Goal: Information Seeking & Learning: Learn about a topic

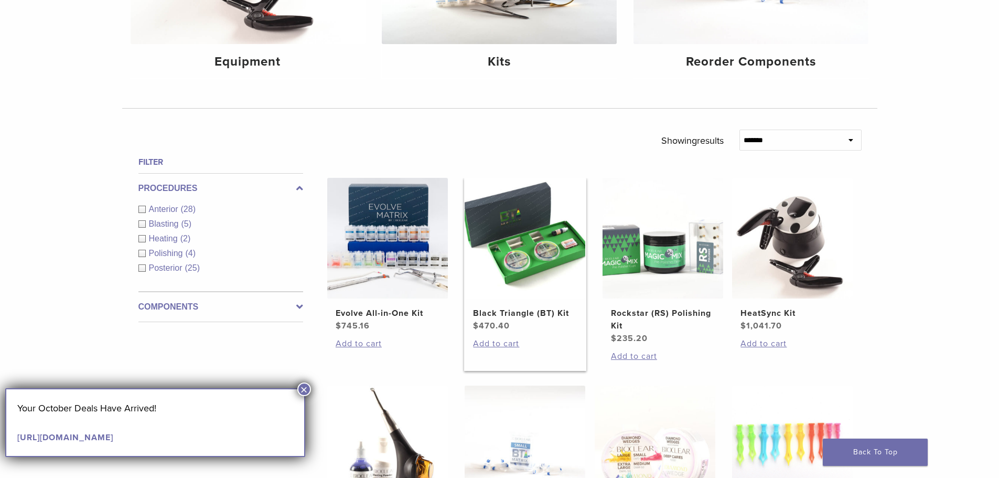
scroll to position [367, 0]
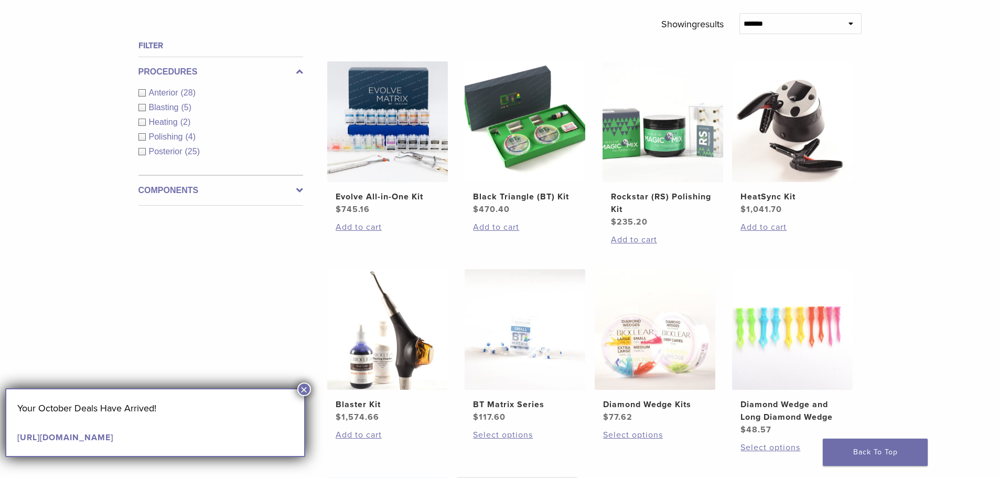
click at [306, 389] on button "×" at bounding box center [304, 389] width 14 height 14
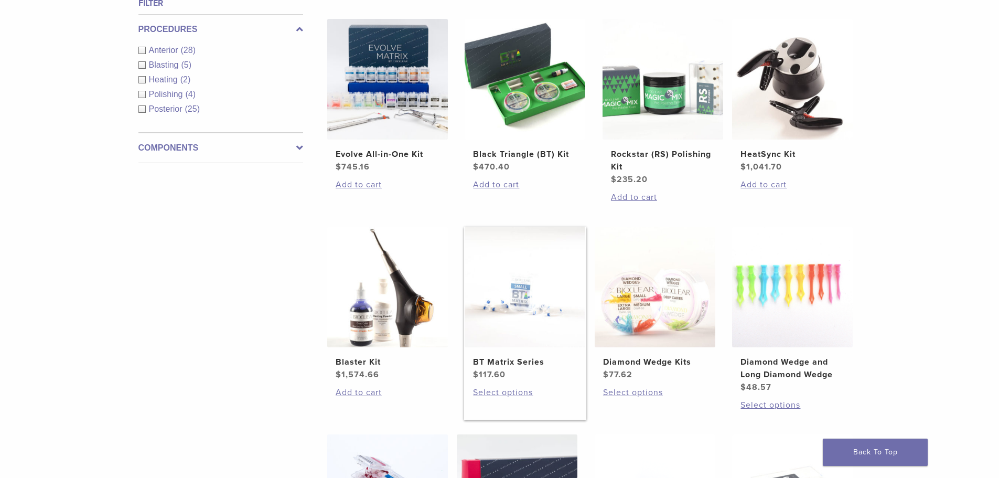
scroll to position [630, 0]
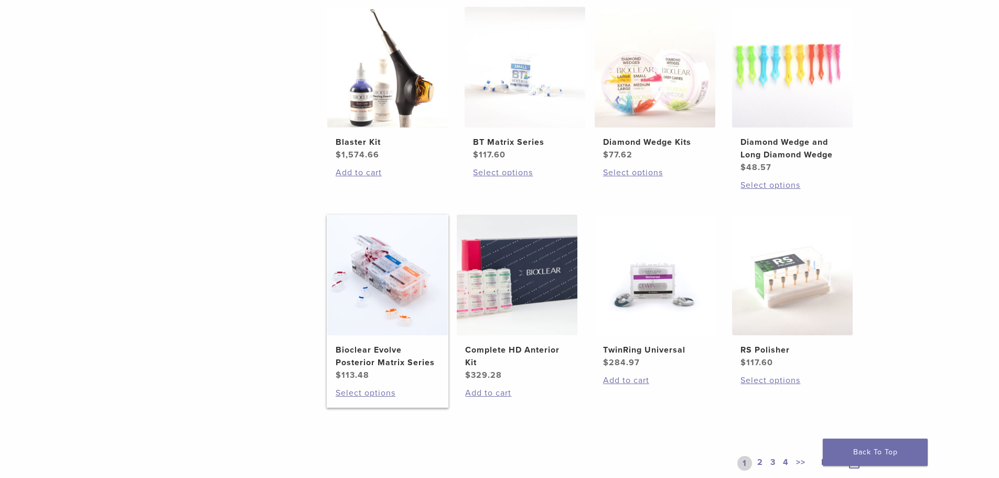
click at [390, 352] on h2 "Bioclear Evolve Posterior Matrix Series" at bounding box center [388, 356] width 104 height 25
click at [630, 349] on h2 "TwinRing Universal" at bounding box center [655, 350] width 104 height 13
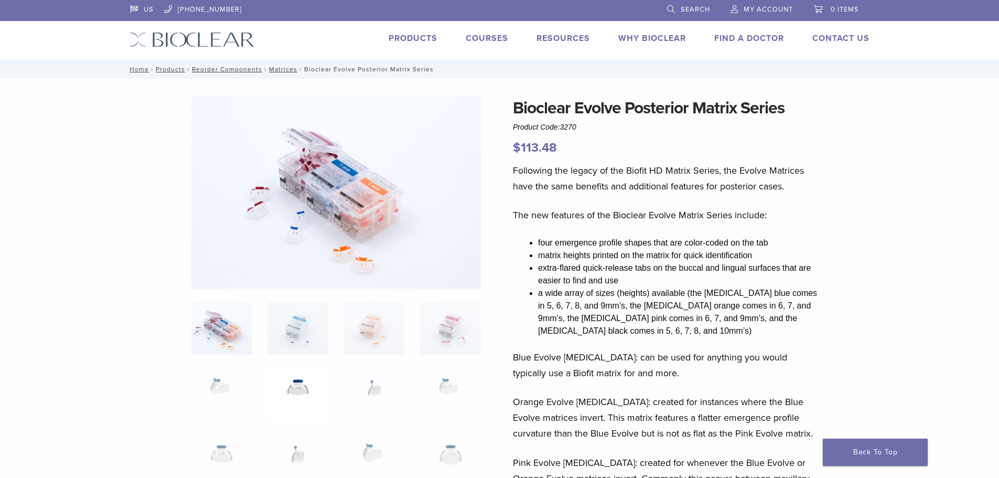
click at [295, 381] on img at bounding box center [298, 394] width 60 height 52
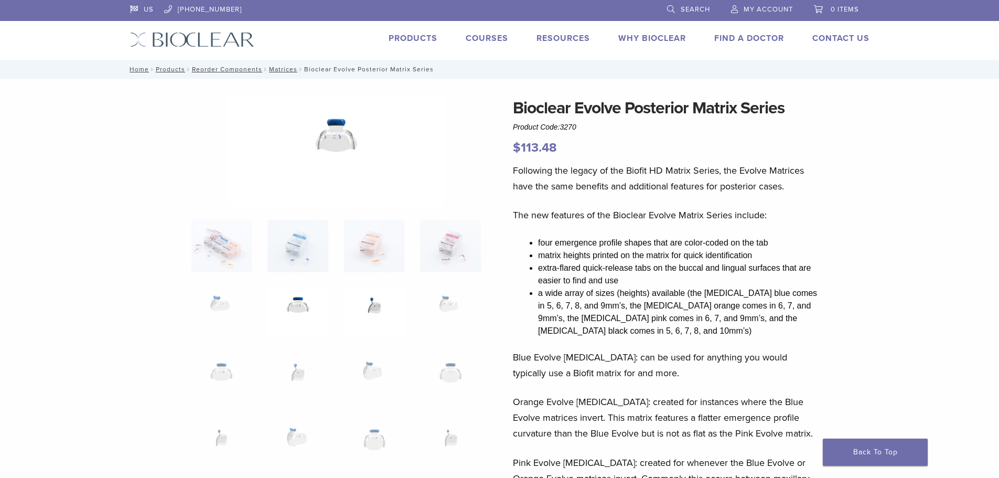
click at [376, 318] on img at bounding box center [374, 312] width 60 height 52
click at [235, 258] on img at bounding box center [222, 246] width 60 height 52
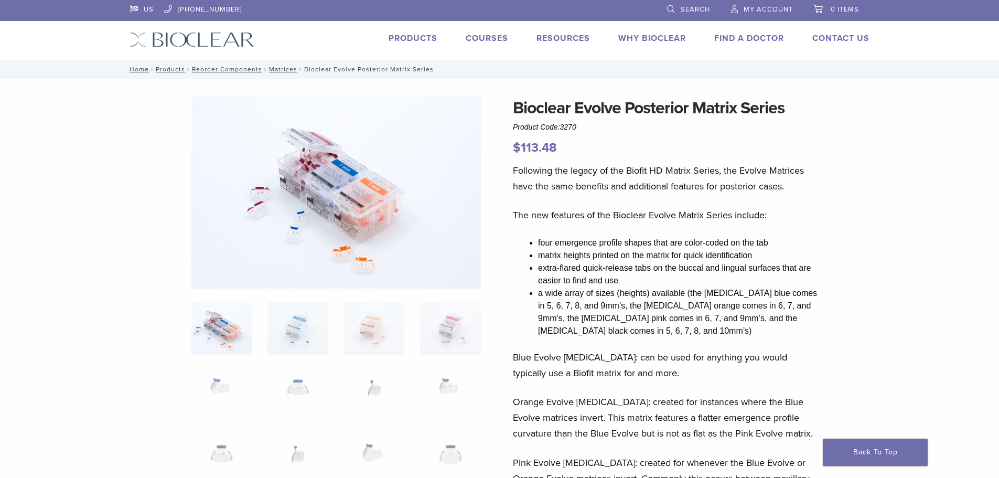
click at [298, 303] on img at bounding box center [298, 328] width 60 height 52
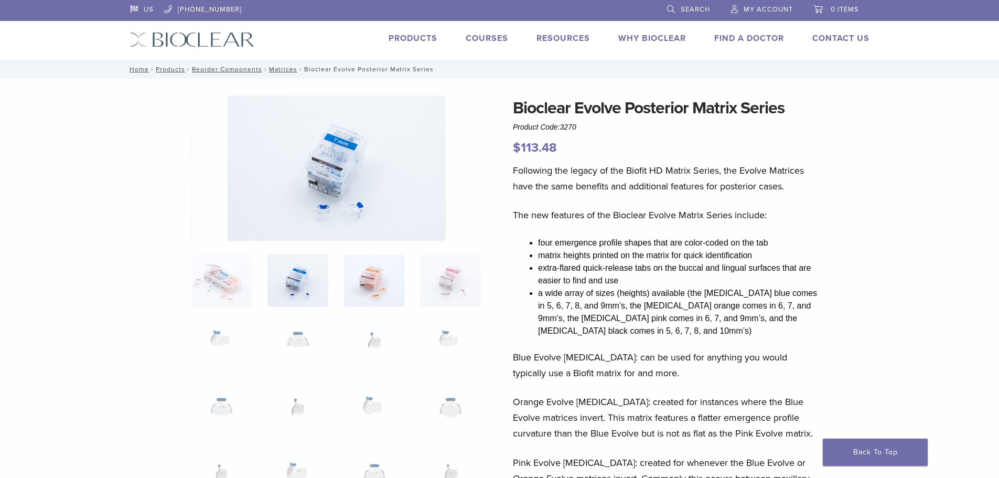
click at [357, 288] on img at bounding box center [374, 280] width 60 height 52
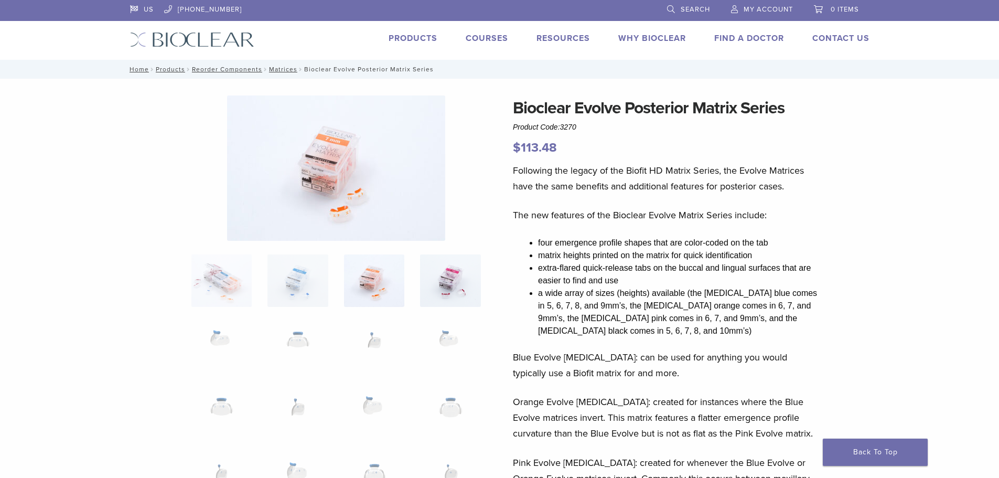
click at [442, 275] on img at bounding box center [450, 280] width 60 height 52
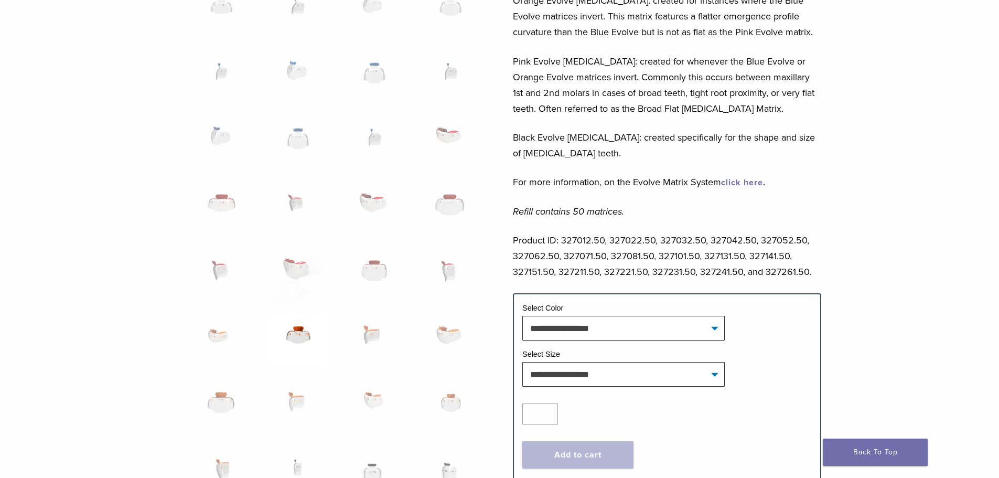
scroll to position [420, 0]
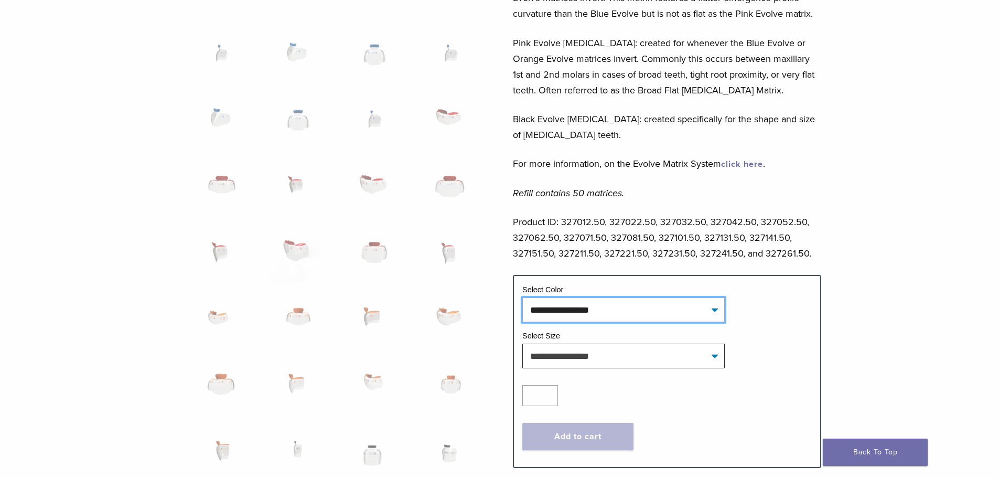
click at [718, 310] on select "**********" at bounding box center [624, 309] width 203 height 24
click at [714, 311] on select "**********" at bounding box center [624, 309] width 203 height 24
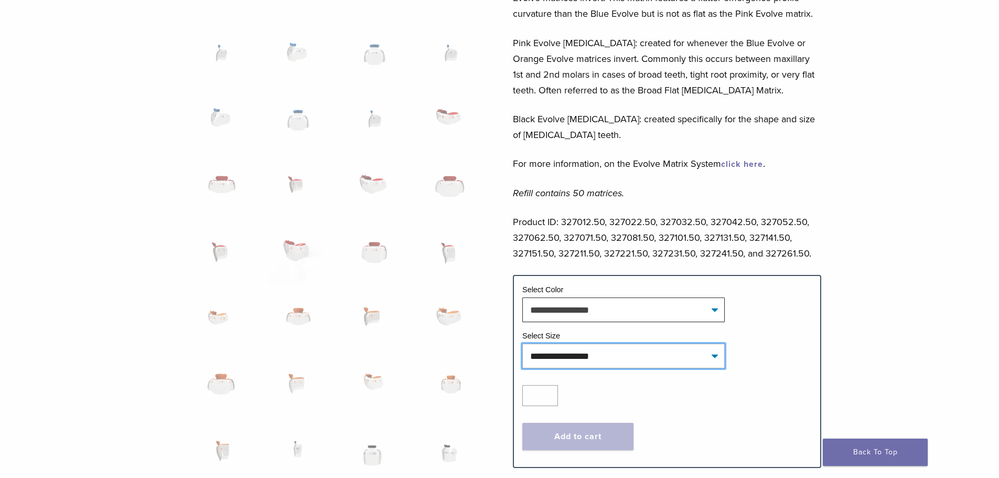
click at [636, 356] on select "**********" at bounding box center [624, 356] width 203 height 24
click at [716, 354] on select "**********" at bounding box center [624, 356] width 203 height 24
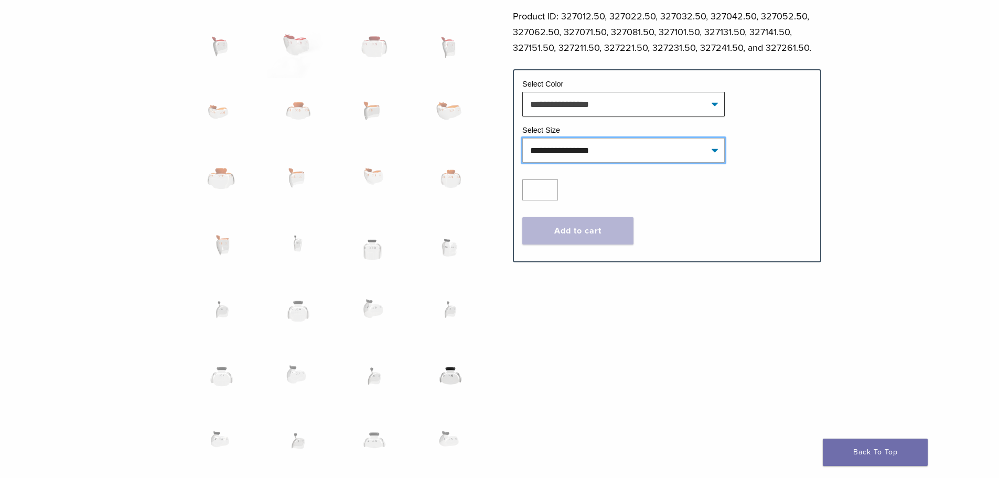
scroll to position [735, 0]
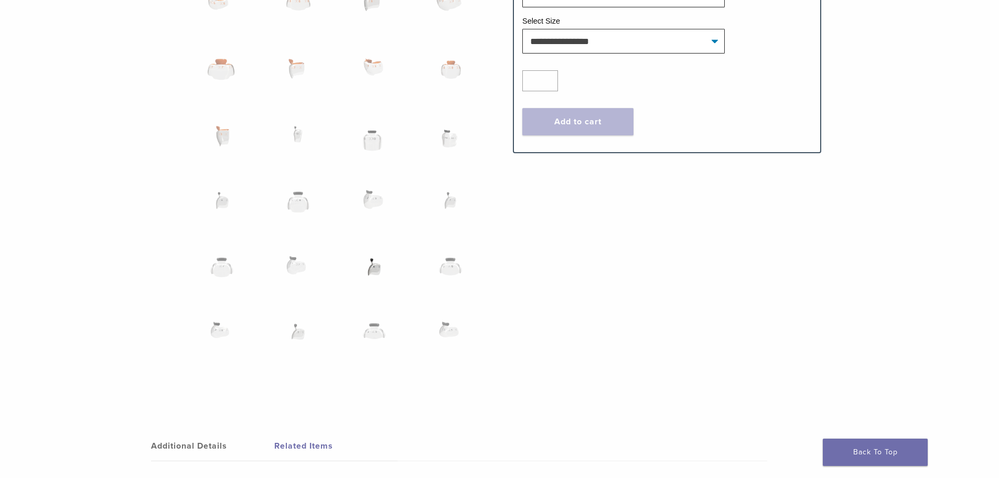
click at [376, 271] on img at bounding box center [374, 273] width 60 height 52
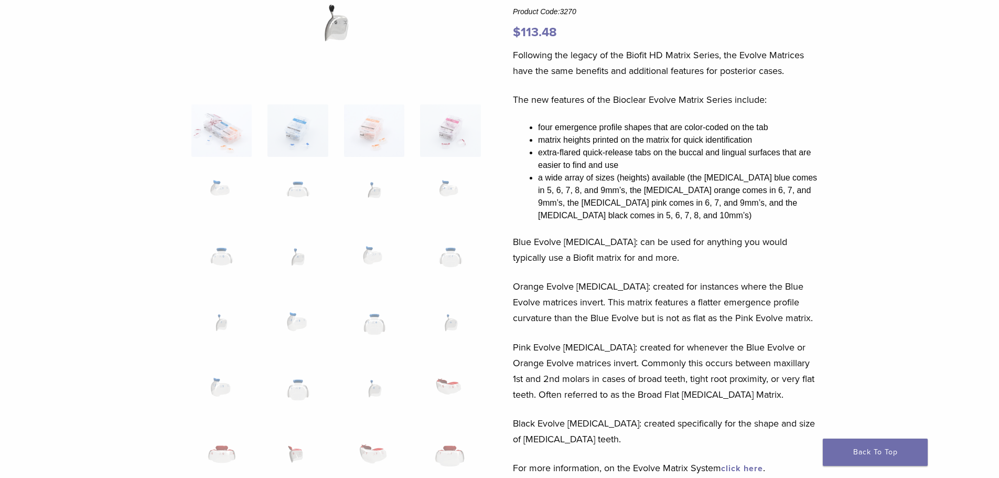
scroll to position [0, 0]
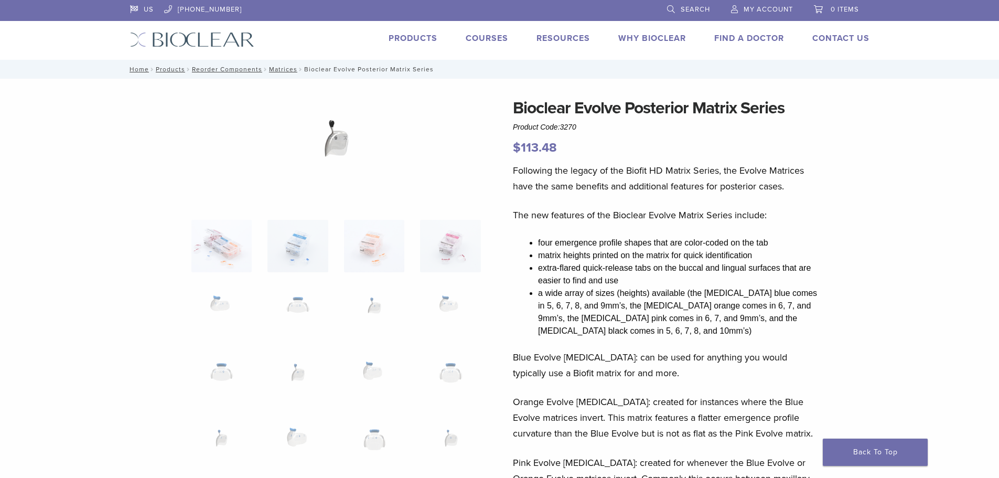
click at [335, 141] on img at bounding box center [336, 150] width 218 height 111
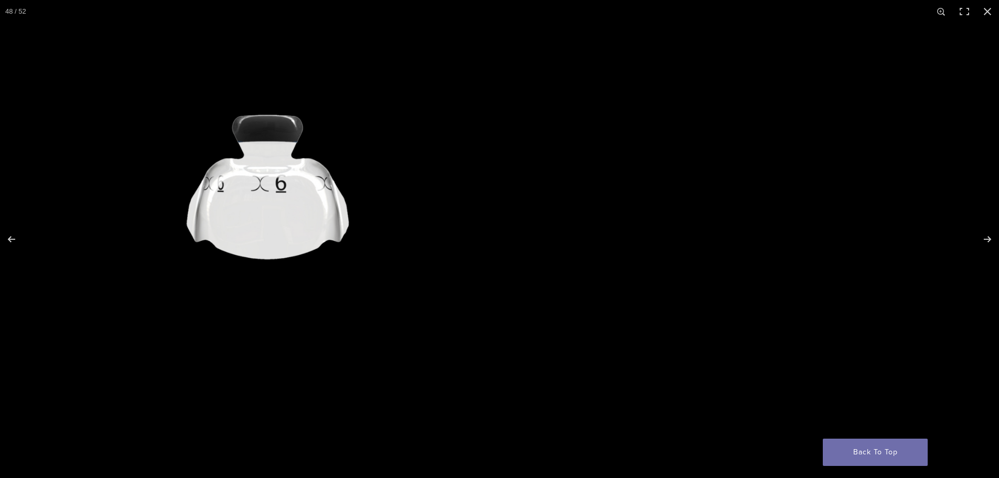
click at [210, 207] on img "Full screen image" at bounding box center [268, 239] width 851 height 432
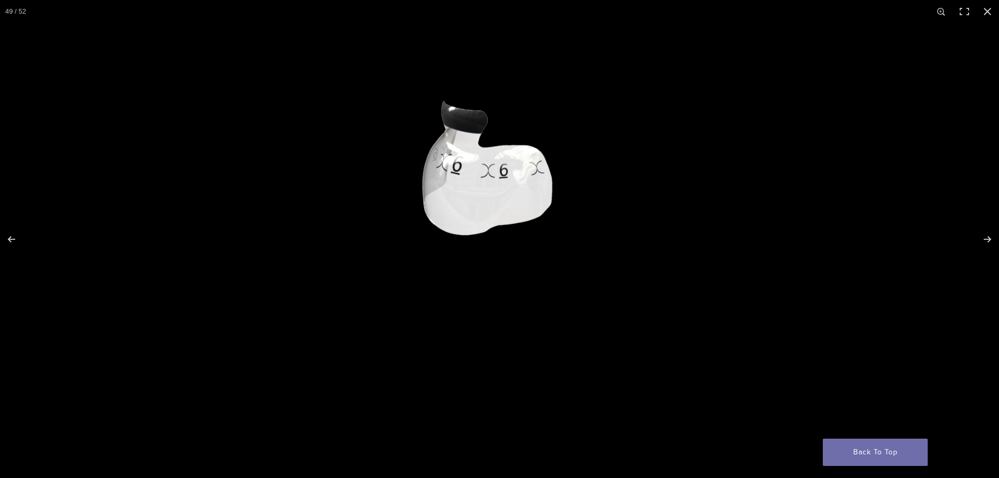
click at [80, 203] on img "Full screen image" at bounding box center [499, 239] width 851 height 432
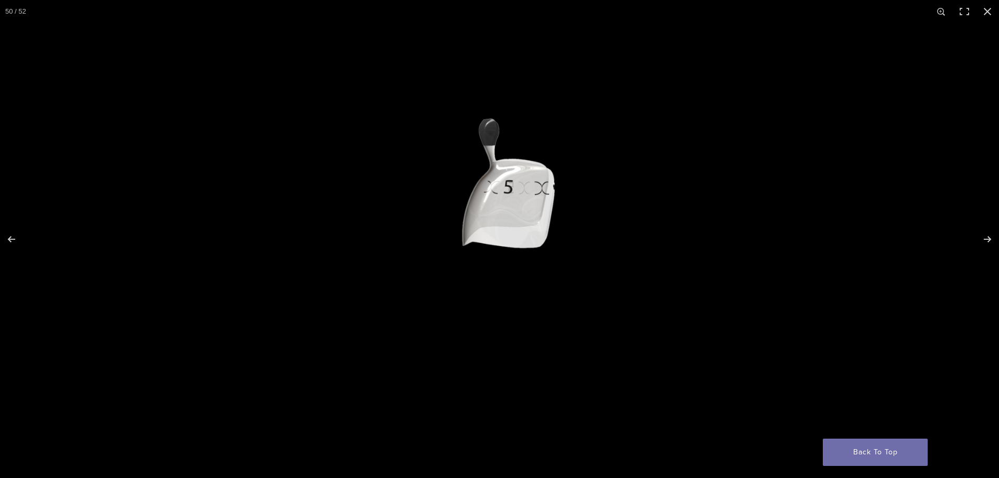
click at [652, 257] on img "Full screen image" at bounding box center [506, 239] width 851 height 432
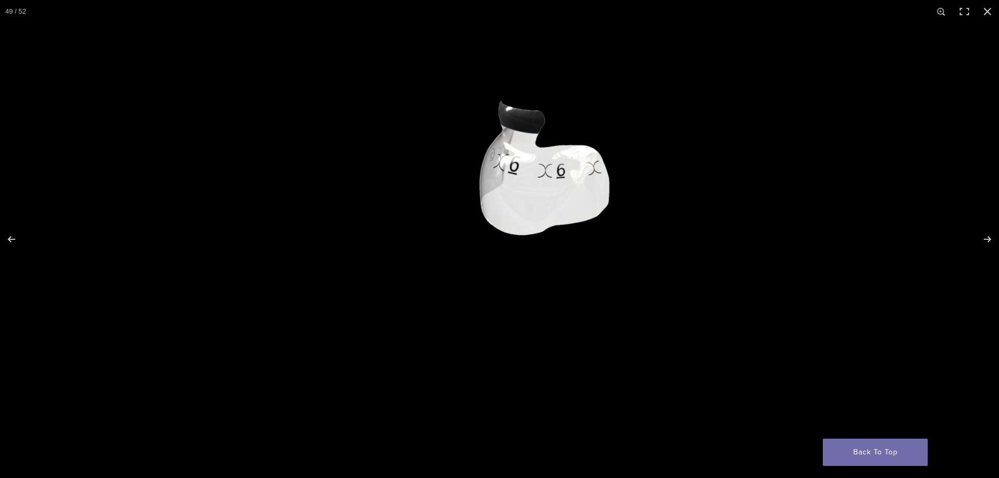
click at [612, 224] on img "Full screen image" at bounding box center [556, 239] width 851 height 432
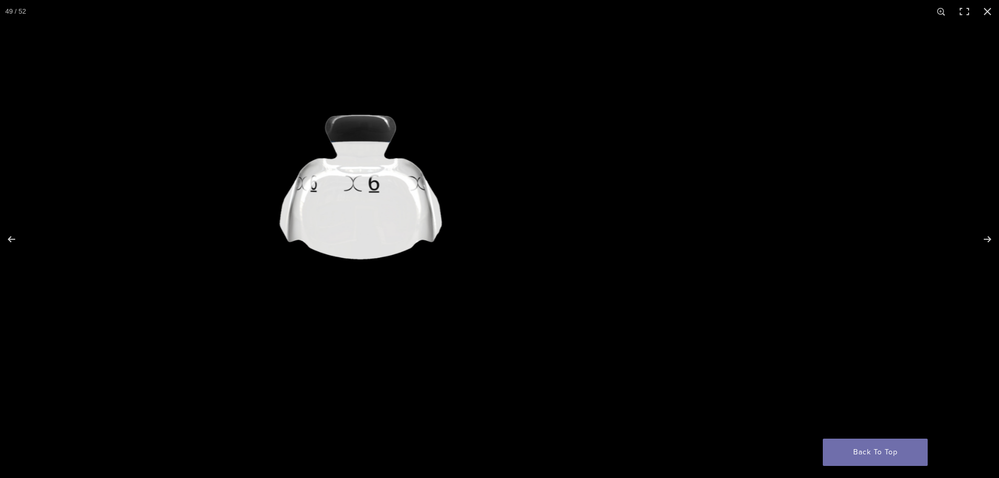
click at [586, 216] on img "Full screen image" at bounding box center [360, 239] width 851 height 432
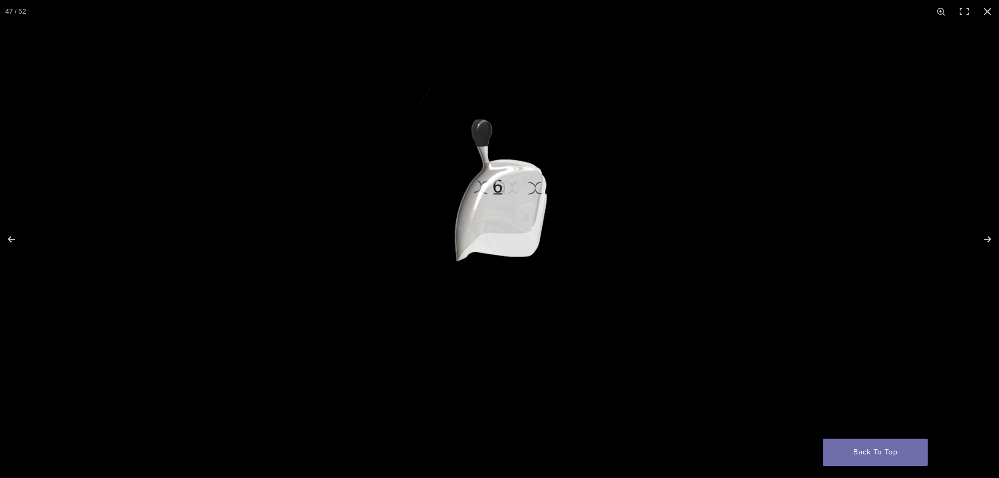
click at [566, 224] on img "Full screen image" at bounding box center [499, 239] width 851 height 432
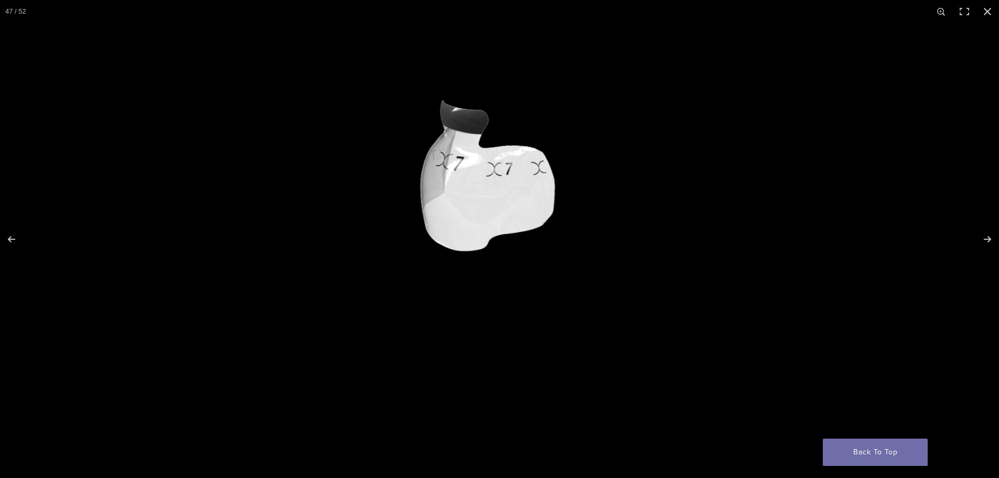
click at [565, 224] on img "Full screen image" at bounding box center [498, 239] width 851 height 432
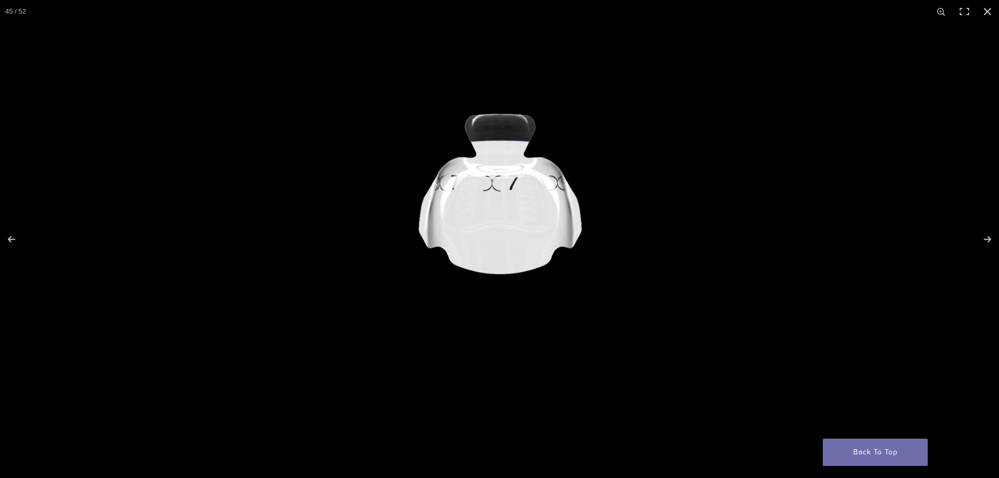
click at [523, 215] on img "Full screen image" at bounding box center [499, 239] width 851 height 432
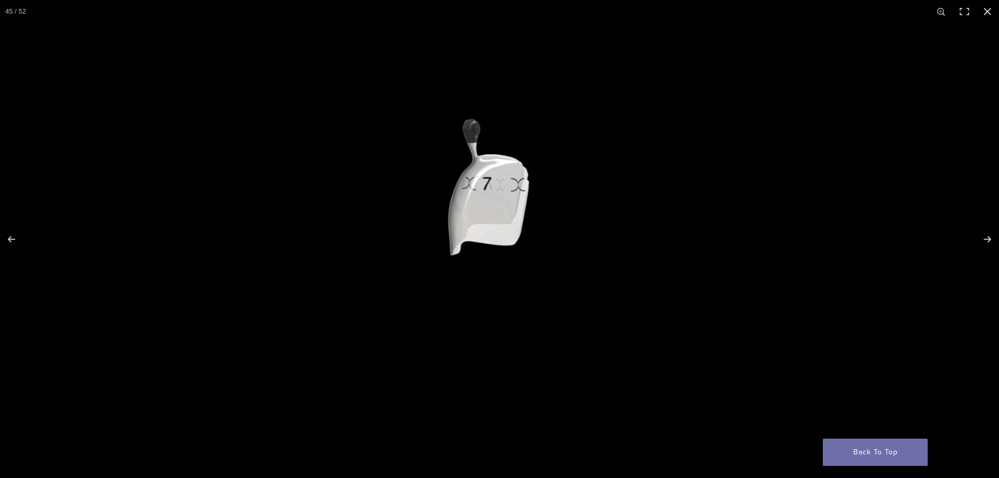
click at [617, 216] on img "Full screen image" at bounding box center [488, 239] width 851 height 432
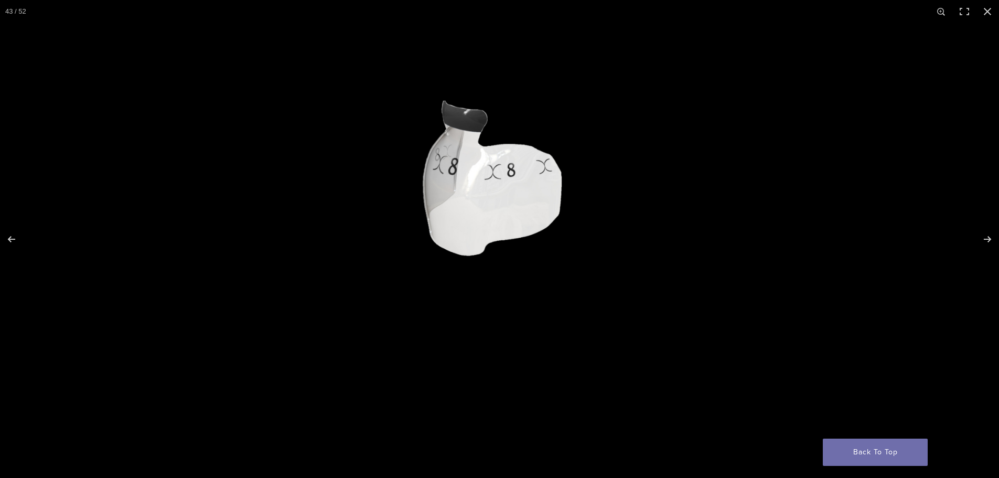
click at [639, 212] on img "Full screen image" at bounding box center [499, 239] width 851 height 432
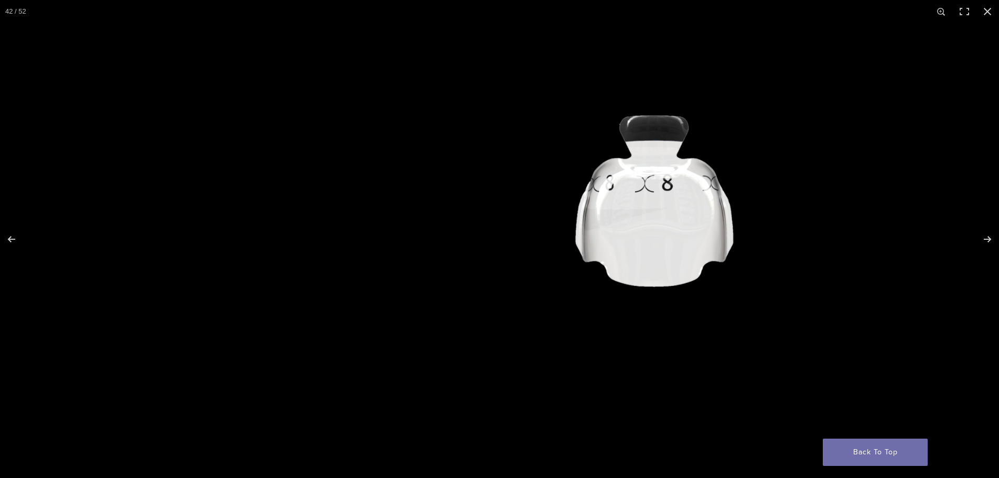
click at [650, 204] on img "Full screen image" at bounding box center [652, 239] width 851 height 432
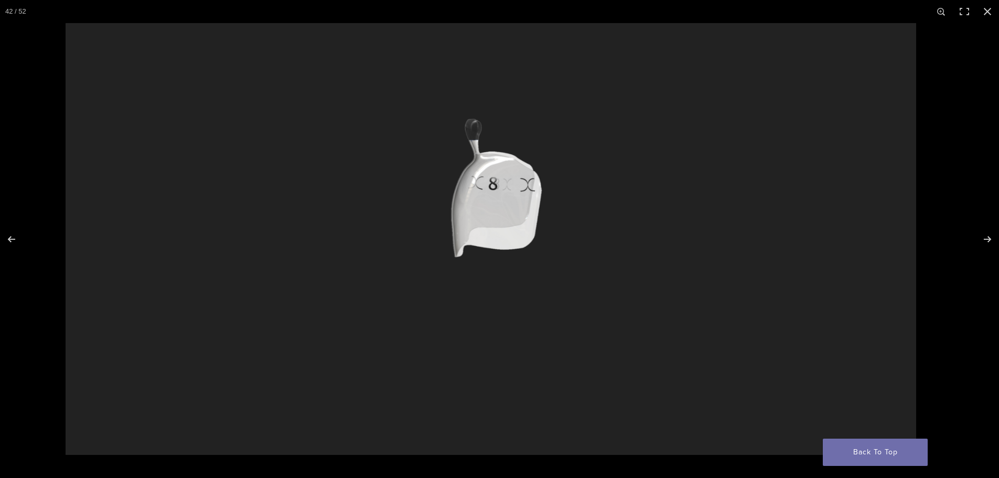
click at [622, 193] on img "Full screen image" at bounding box center [491, 239] width 851 height 432
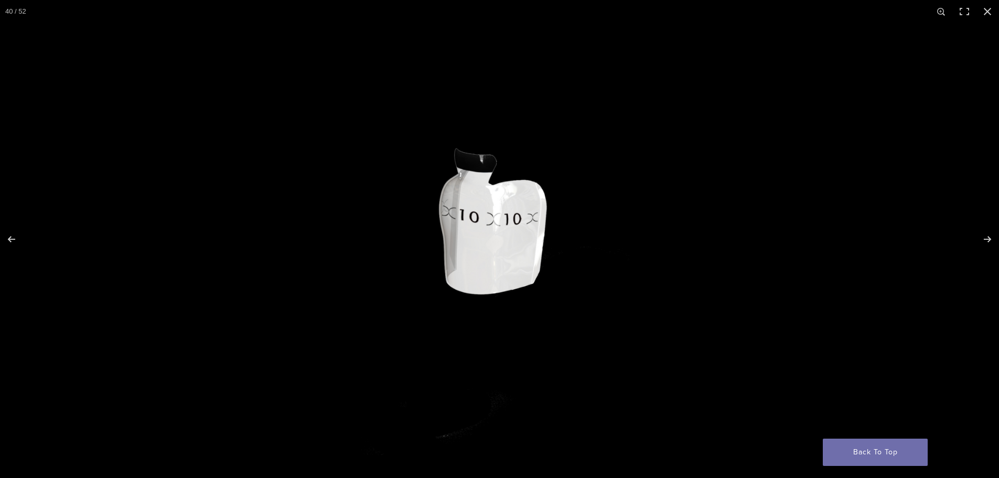
click at [744, 201] on img "Full screen image" at bounding box center [499, 239] width 851 height 432
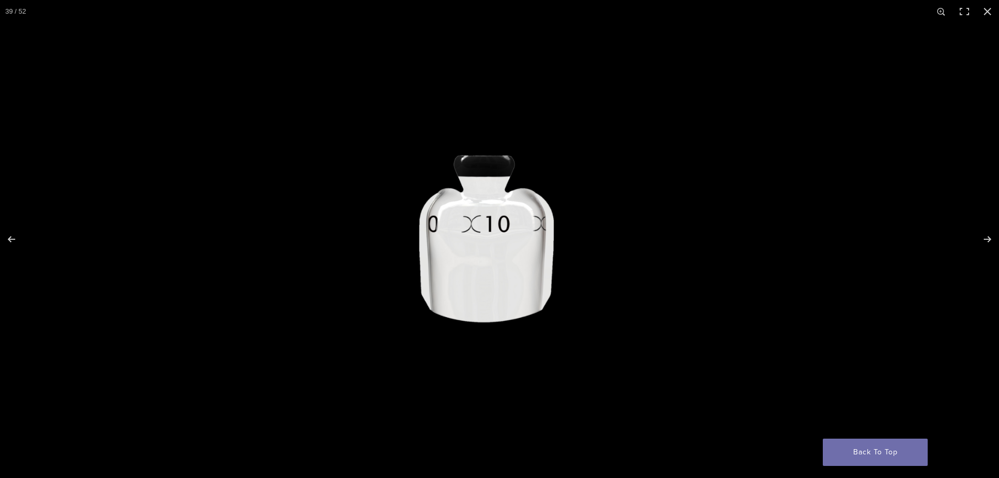
click at [766, 200] on img "Full screen image" at bounding box center [499, 239] width 851 height 432
click at [875, 207] on img "Full screen image" at bounding box center [499, 239] width 851 height 432
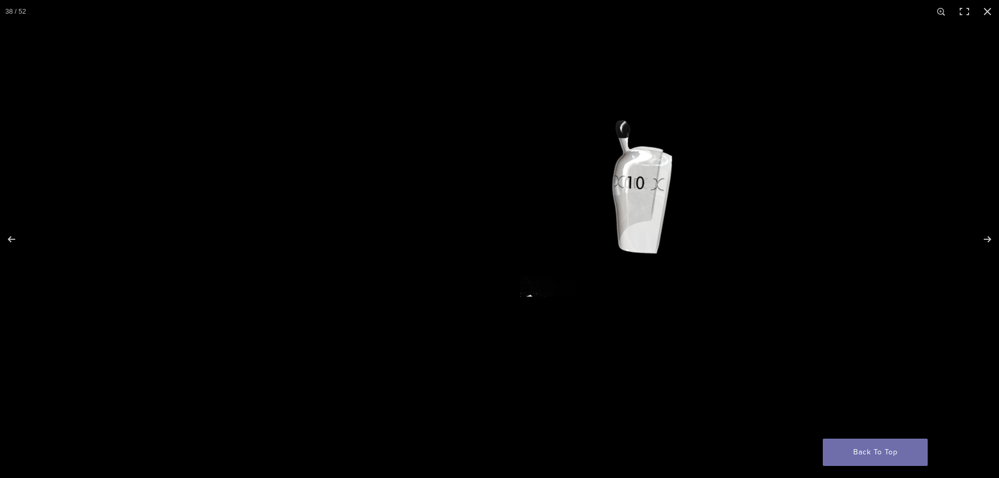
click at [783, 175] on img "Full screen image" at bounding box center [641, 239] width 851 height 432
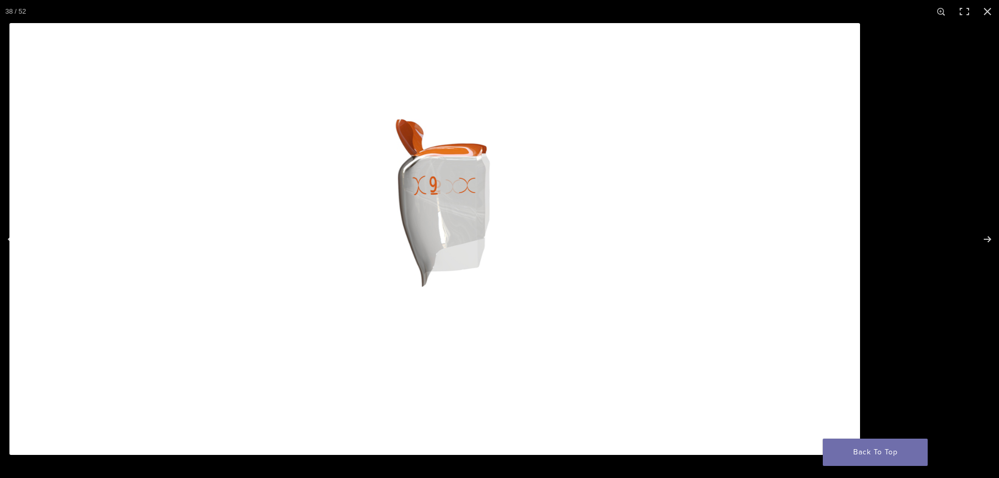
click at [708, 159] on img "Full screen image" at bounding box center [434, 239] width 851 height 432
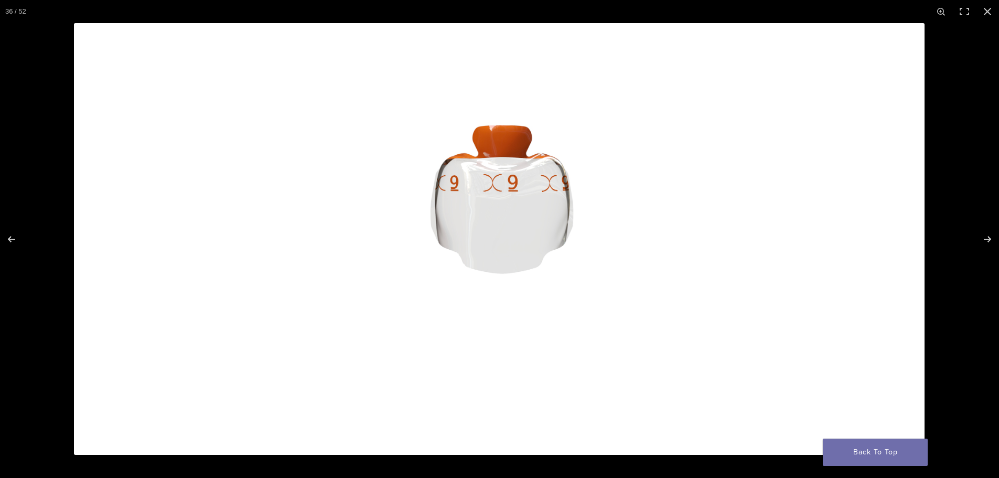
click at [552, 164] on img "Full screen image" at bounding box center [499, 239] width 851 height 432
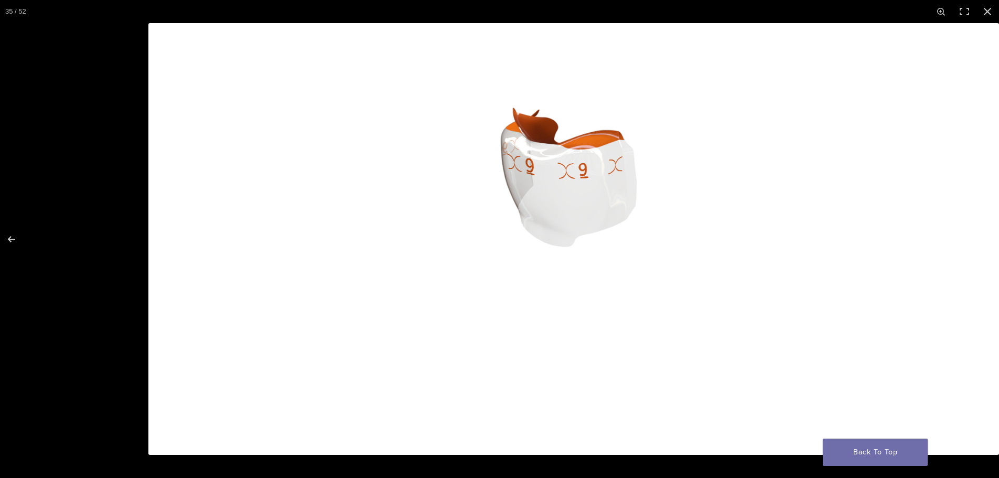
click at [693, 237] on img "Full screen image" at bounding box center [573, 239] width 851 height 432
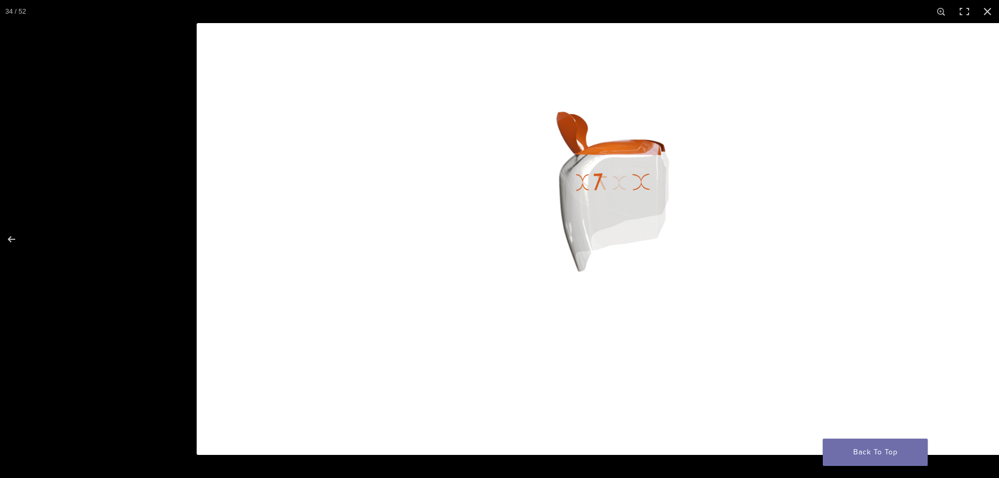
click at [784, 248] on img "Full screen image" at bounding box center [622, 239] width 851 height 432
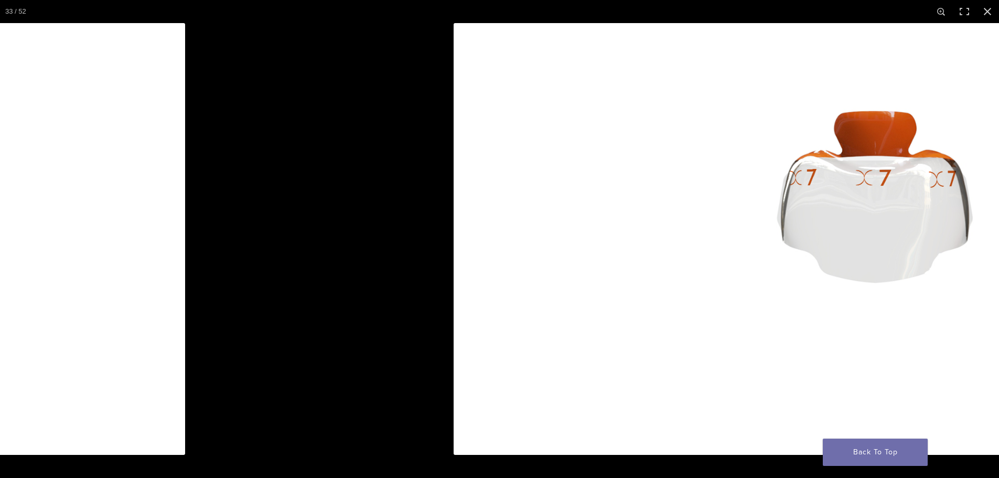
click at [855, 247] on img "Full screen image" at bounding box center [879, 239] width 851 height 432
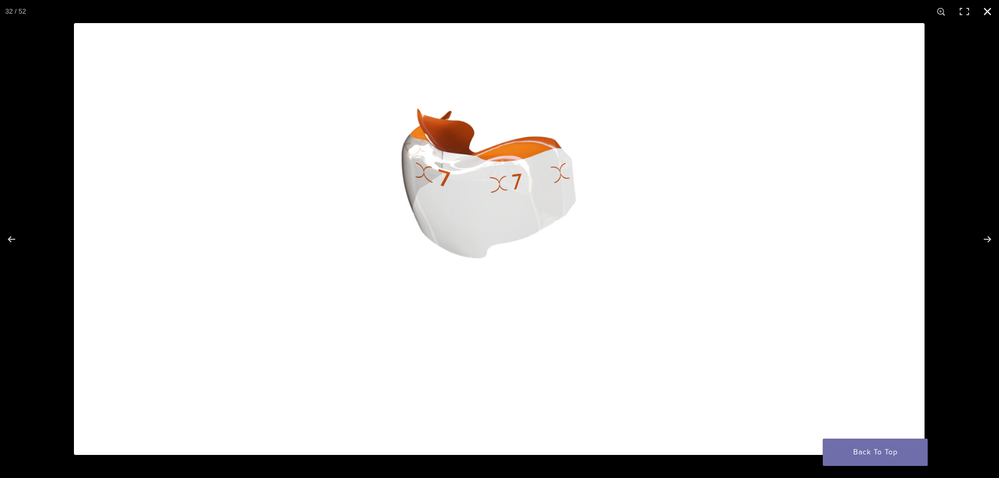
click at [987, 9] on button "Close (Esc)" at bounding box center [987, 11] width 23 height 23
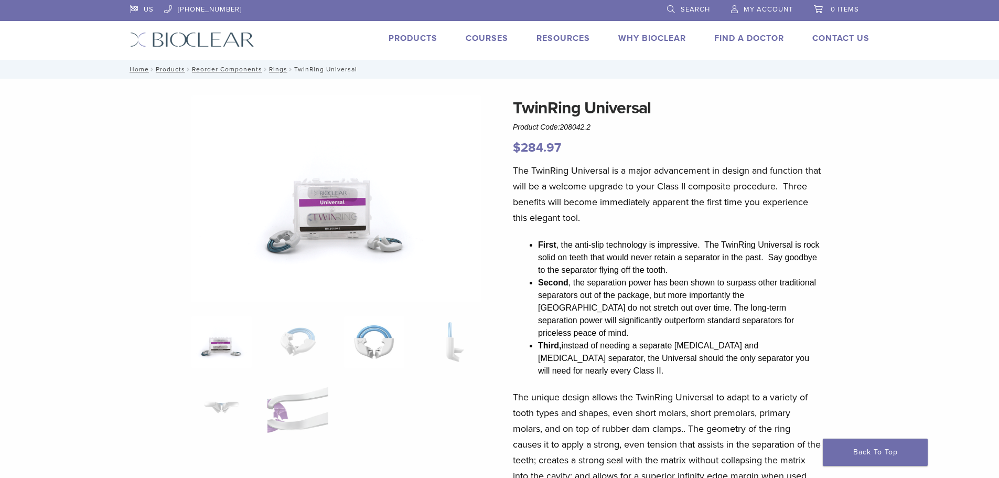
click at [372, 344] on img at bounding box center [374, 342] width 60 height 52
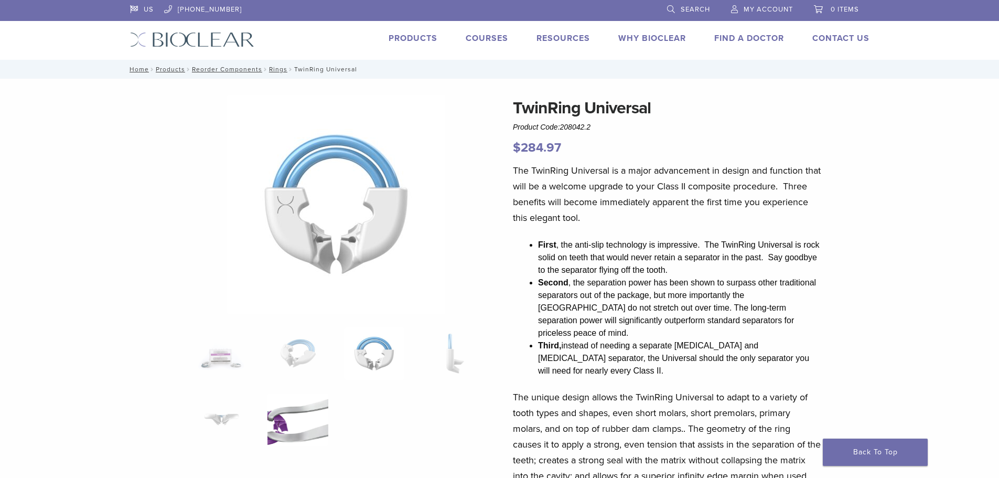
click at [306, 413] on img at bounding box center [298, 419] width 60 height 52
